Goal: Task Accomplishment & Management: Manage account settings

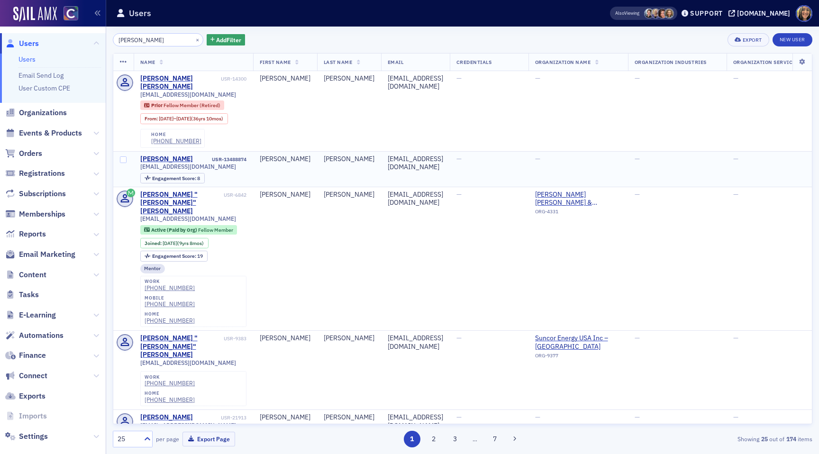
type input "[PERSON_NAME]"
click at [171, 151] on td "[PERSON_NAME] USR-13488874 [EMAIL_ADDRESS][DOMAIN_NAME] Engagement Score : 8" at bounding box center [193, 169] width 119 height 36
click at [170, 155] on div "[PERSON_NAME]" at bounding box center [166, 159] width 53 height 9
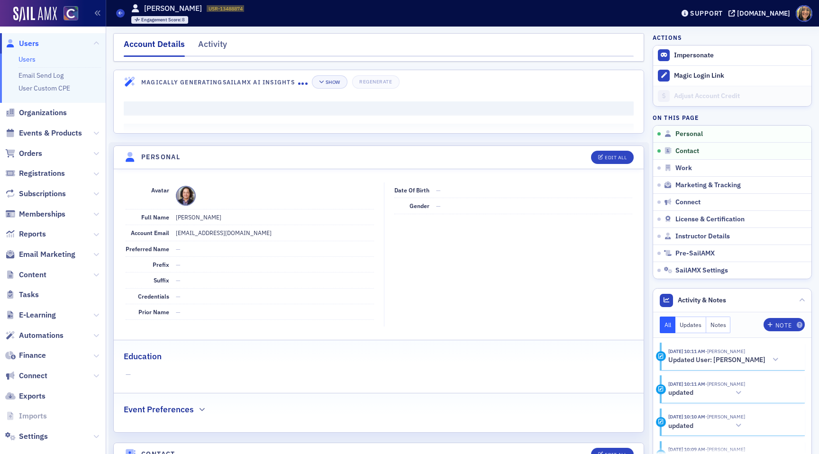
click at [181, 198] on span at bounding box center [186, 196] width 20 height 20
click at [183, 195] on span at bounding box center [186, 196] width 20 height 20
click at [621, 152] on button "Edit All" at bounding box center [612, 157] width 43 height 13
select select "US"
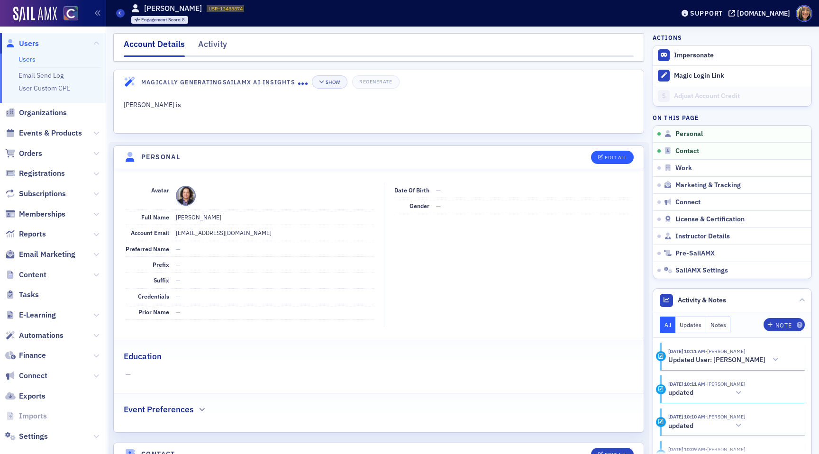
select select "US"
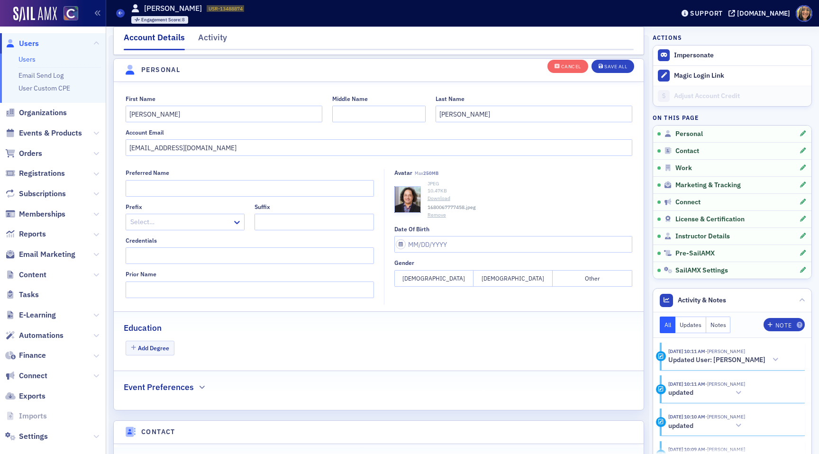
scroll to position [110, 0]
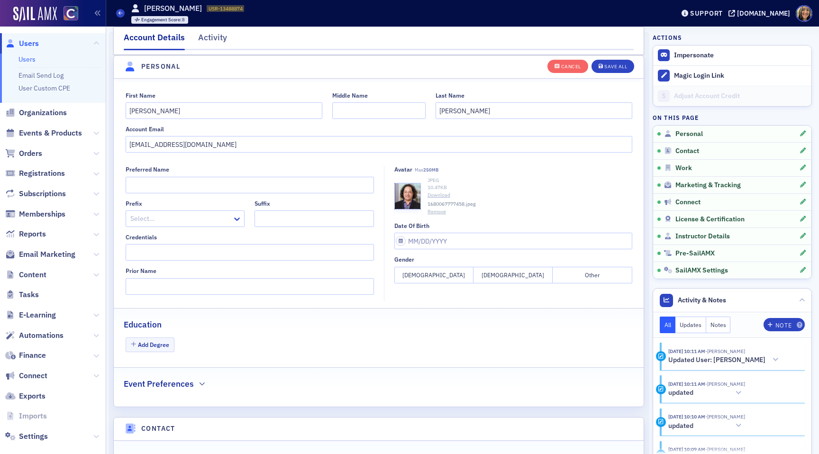
click at [436, 195] on link "Download" at bounding box center [529, 195] width 205 height 8
